Goal: Share content: Share content

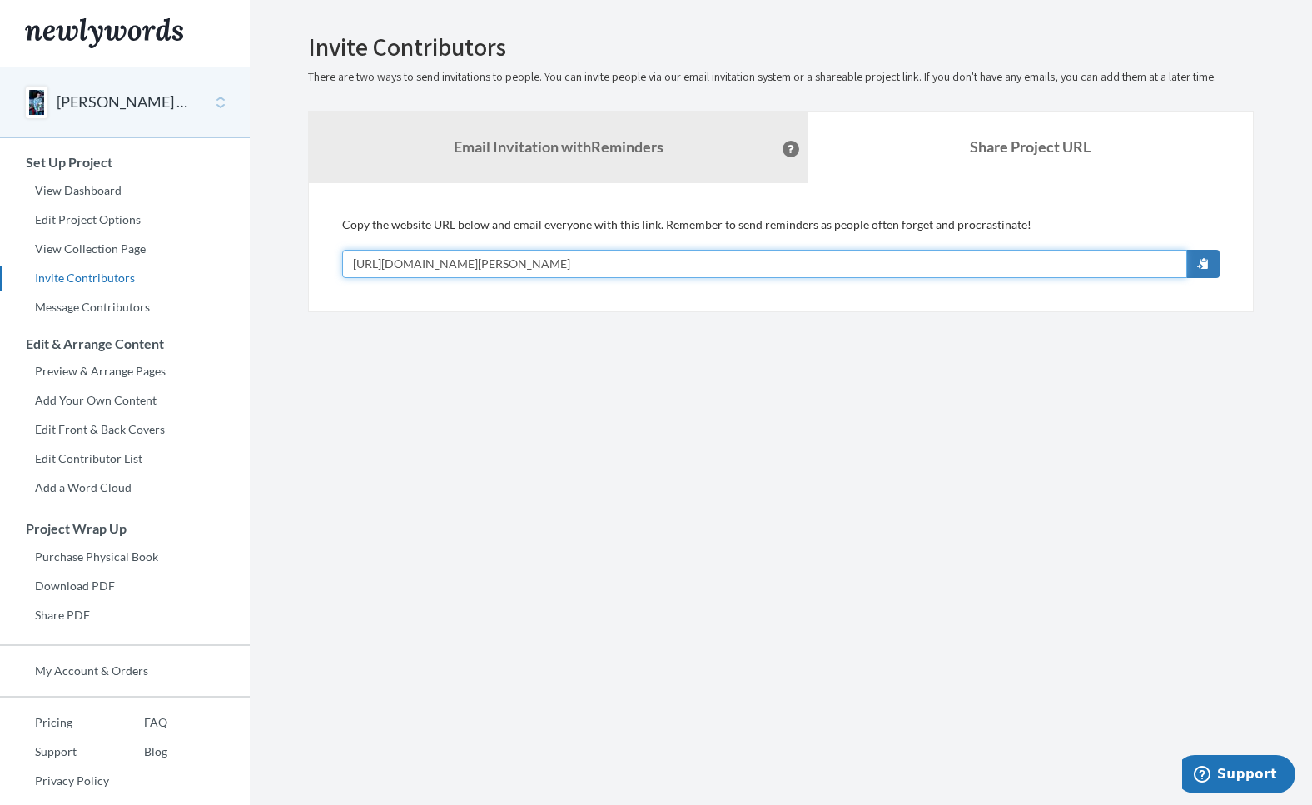
click at [587, 260] on input "https://www.newlywords.com/dave-christian-s-retirement" at bounding box center [764, 264] width 845 height 28
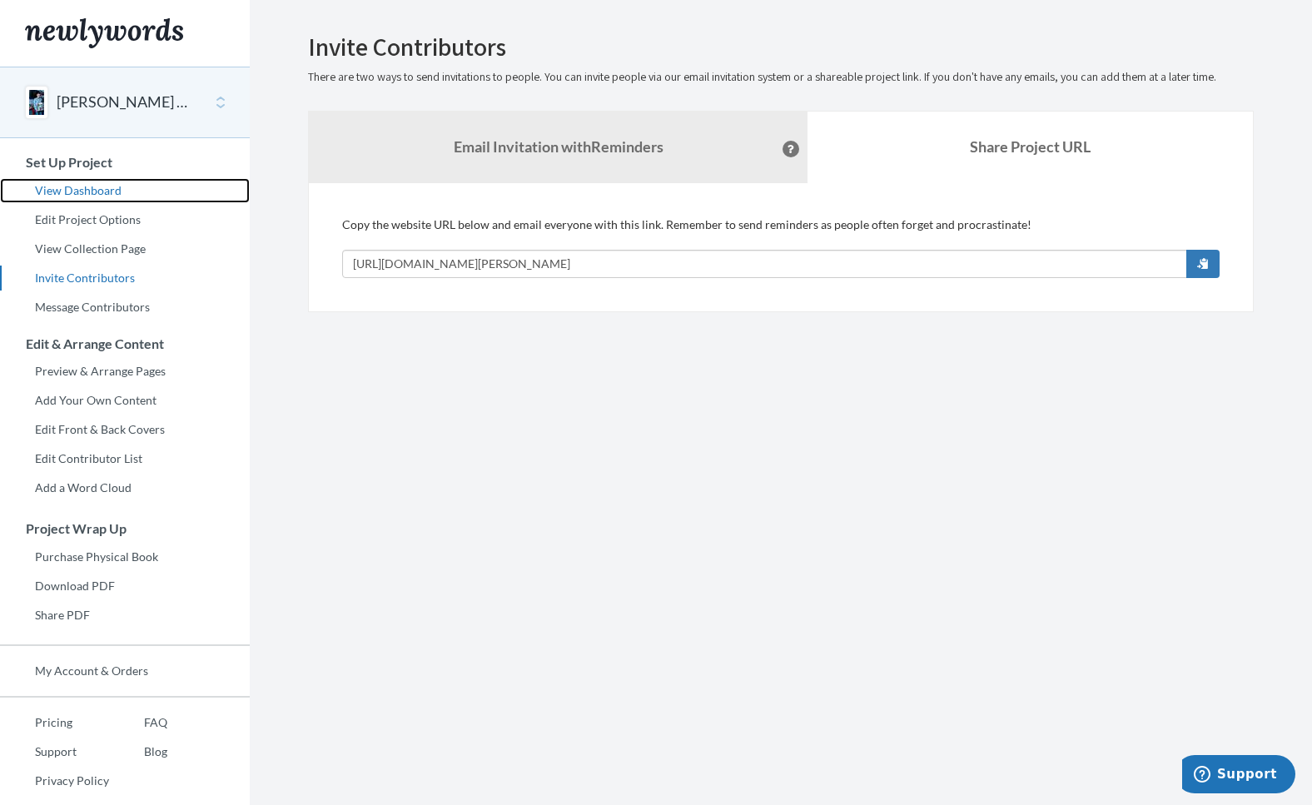
click at [92, 188] on link "View Dashboard" at bounding box center [125, 190] width 250 height 25
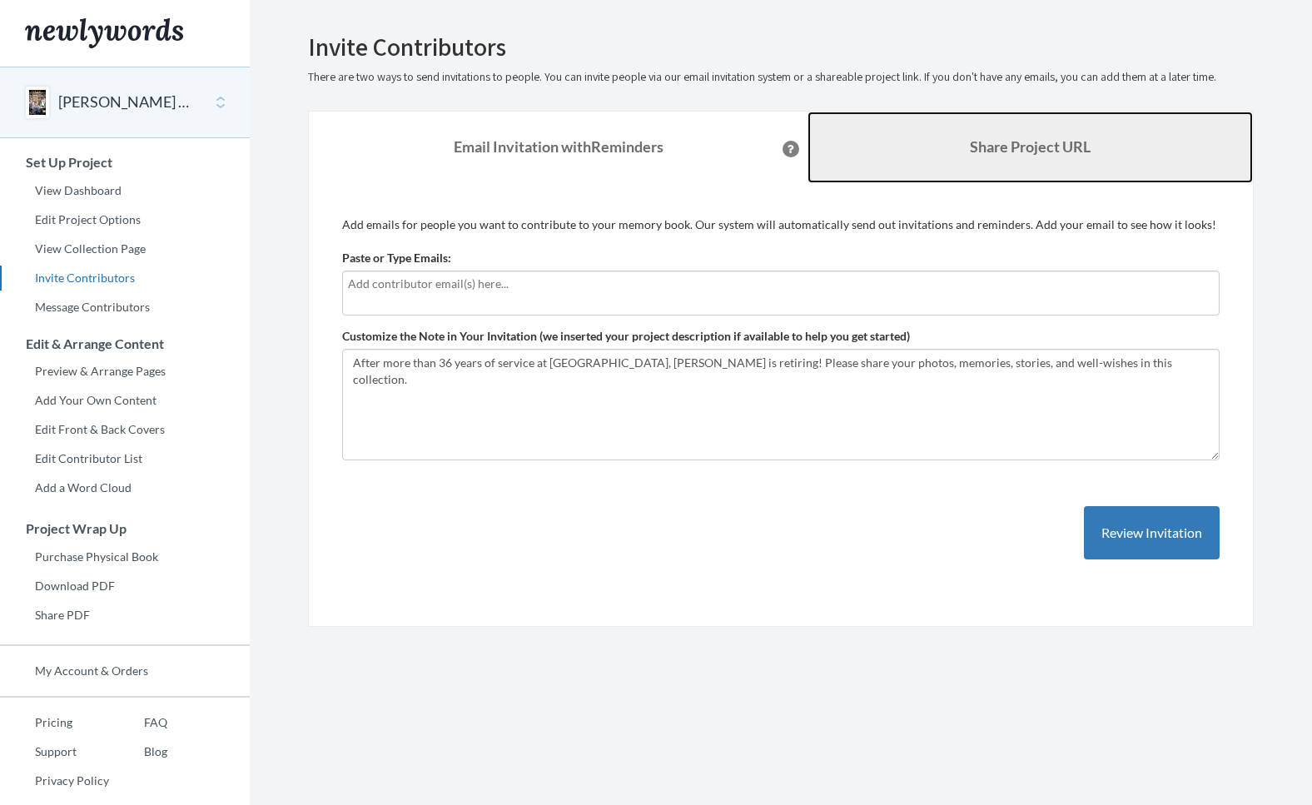
click at [1037, 149] on b "Share Project URL" at bounding box center [1030, 146] width 121 height 18
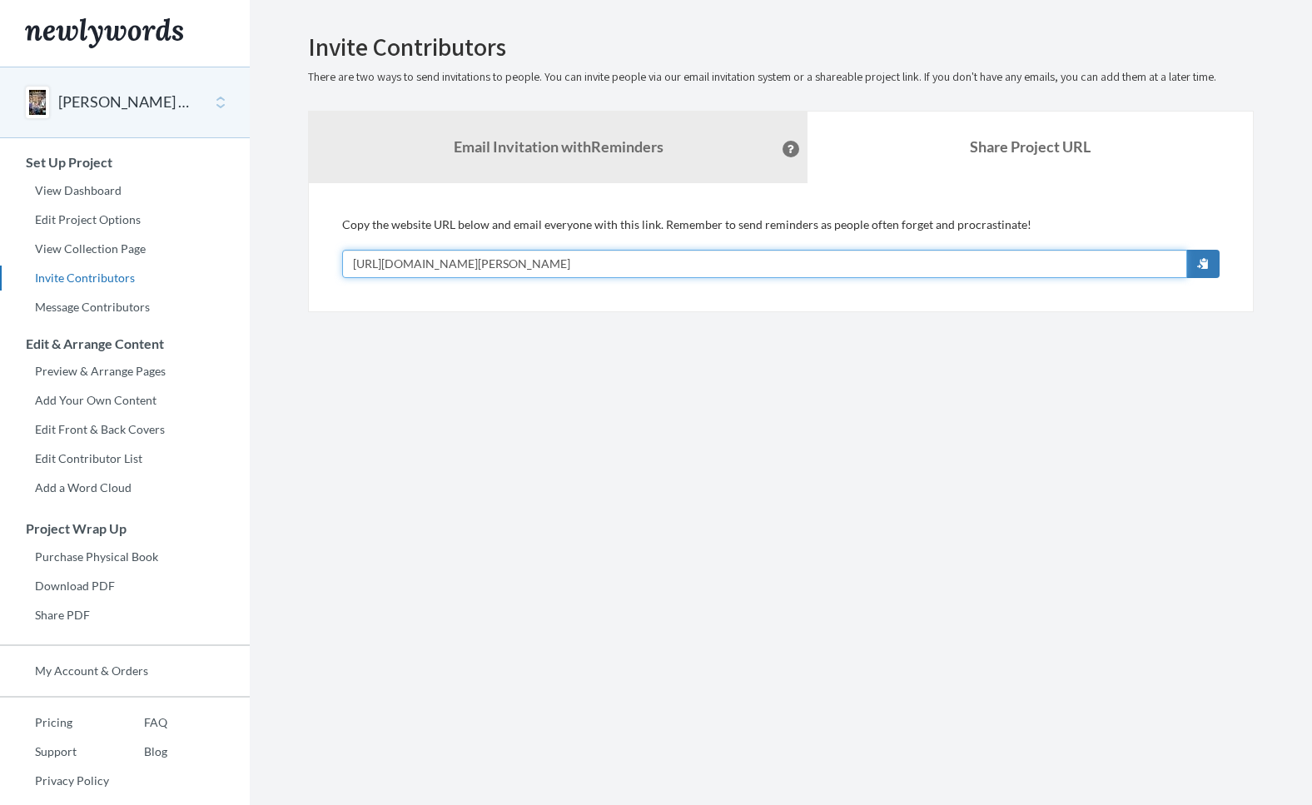
click at [528, 264] on input "[URL][DOMAIN_NAME][PERSON_NAME]" at bounding box center [764, 264] width 845 height 28
